Goal: Find specific page/section: Find specific page/section

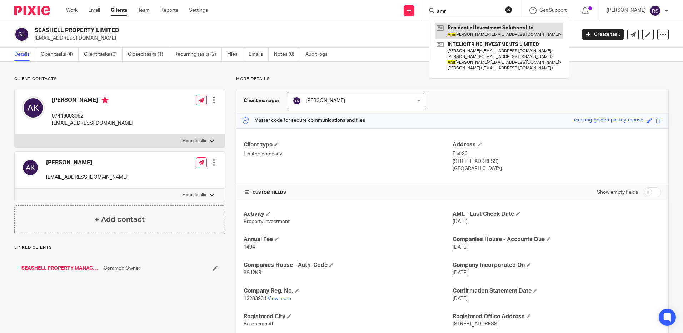
type input "amr"
click at [539, 32] on link at bounding box center [499, 31] width 129 height 16
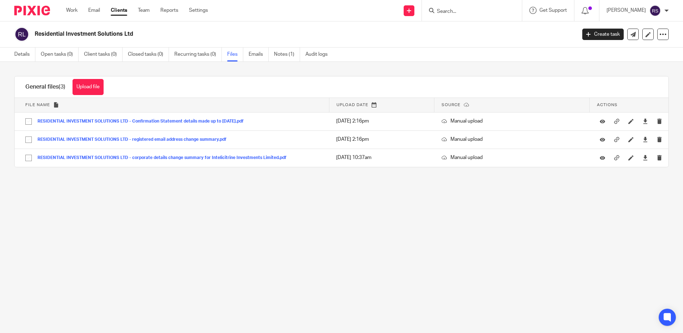
click at [449, 13] on input "Search" at bounding box center [468, 12] width 64 height 6
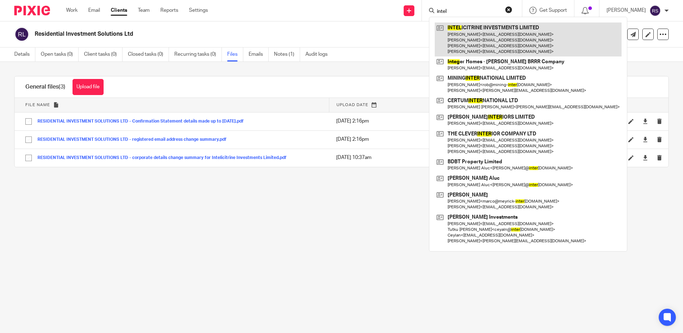
type input "intel"
click at [503, 28] on link at bounding box center [528, 40] width 187 height 34
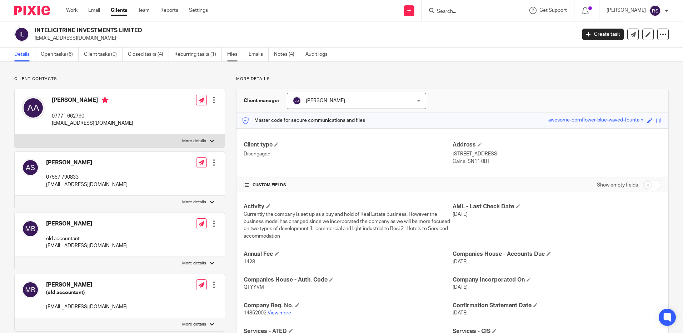
click at [236, 56] on link "Files" at bounding box center [235, 55] width 16 height 14
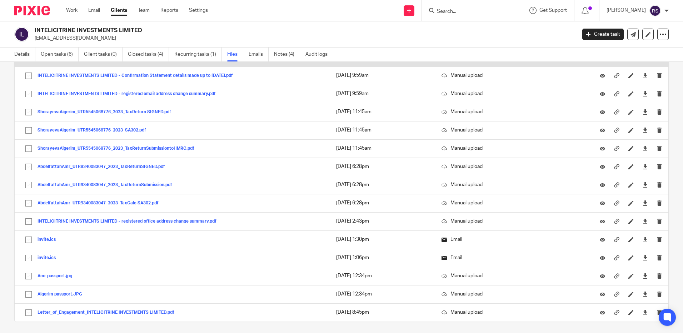
scroll to position [158, 0]
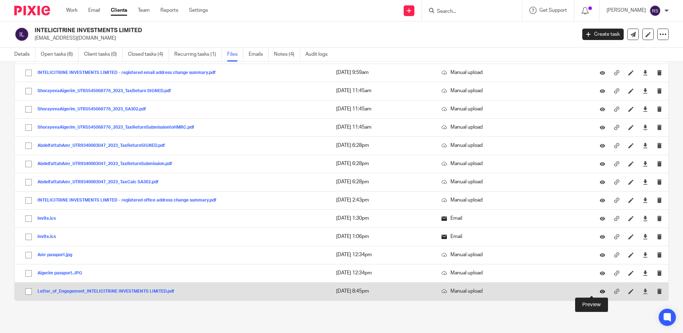
click at [600, 290] on icon at bounding box center [602, 291] width 5 height 5
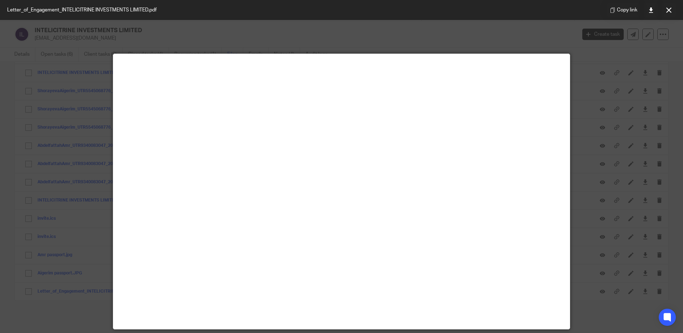
click at [669, 13] on button at bounding box center [669, 10] width 14 height 14
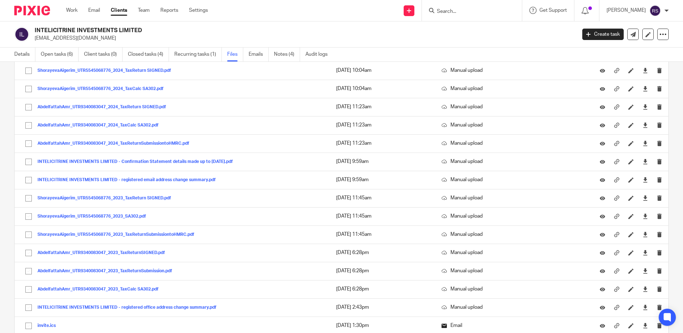
scroll to position [15, 0]
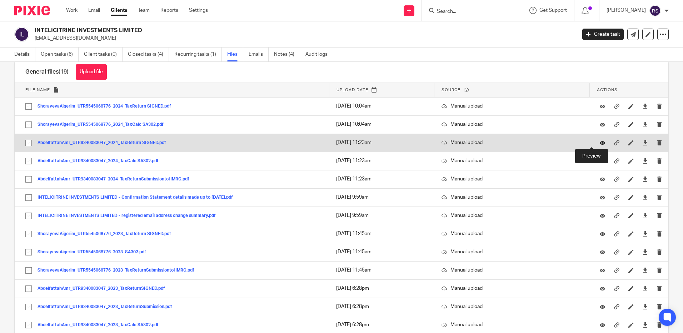
click at [600, 142] on icon at bounding box center [602, 142] width 5 height 5
